Goal: Book appointment/travel/reservation

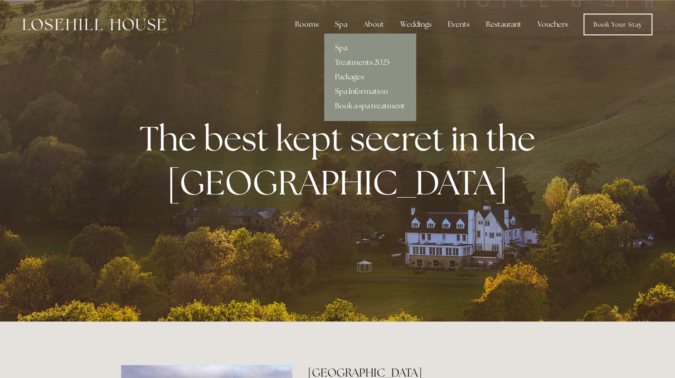
click at [341, 50] on link "Spa" at bounding box center [370, 48] width 92 height 15
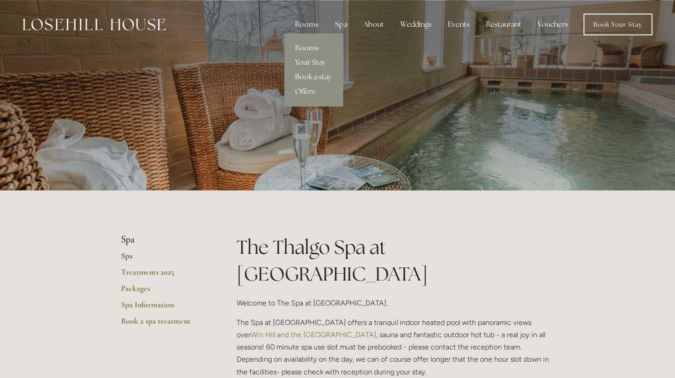
click at [306, 43] on link "Rooms" at bounding box center [313, 48] width 58 height 15
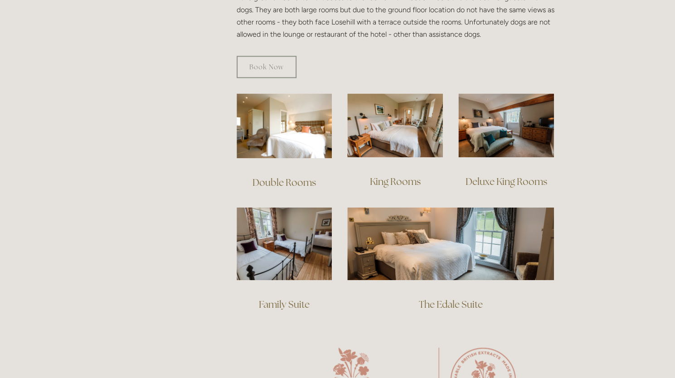
scroll to position [575, 0]
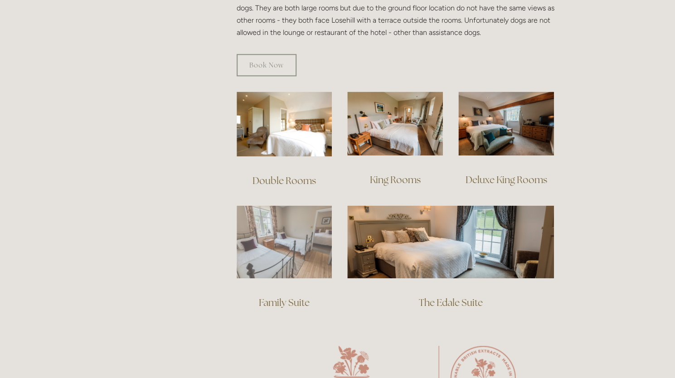
click at [265, 222] on img at bounding box center [285, 241] width 96 height 73
